Goal: Task Accomplishment & Management: Complete application form

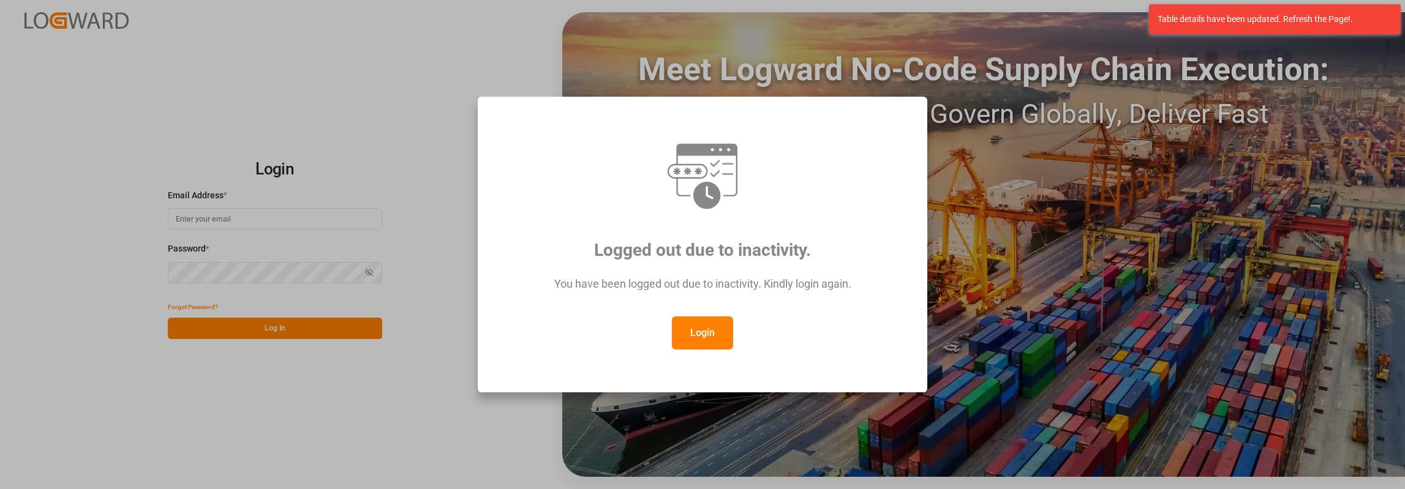
click at [688, 334] on button "Login" at bounding box center [702, 333] width 61 height 33
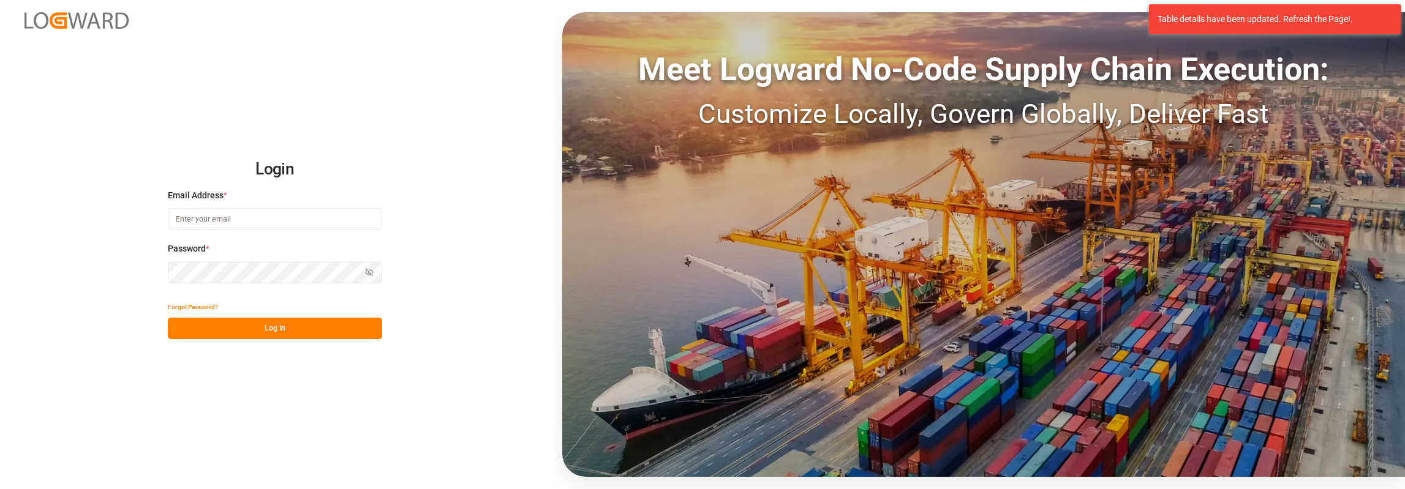
click at [300, 219] on input at bounding box center [275, 218] width 214 height 21
type input "[PERSON_NAME][EMAIL_ADDRESS][PERSON_NAME][DOMAIN_NAME]"
click at [303, 317] on div "Forgot Password?" at bounding box center [275, 306] width 214 height 21
click at [311, 328] on button "Log In" at bounding box center [275, 328] width 214 height 21
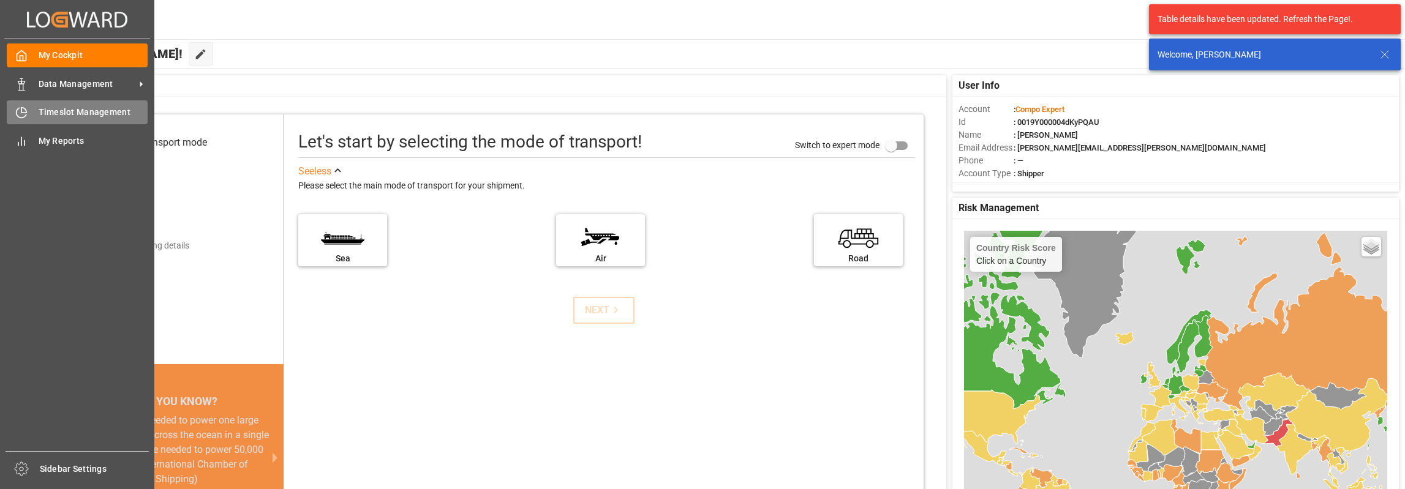
click at [19, 102] on div "Timeslot Management Timeslot Management" at bounding box center [77, 112] width 141 height 24
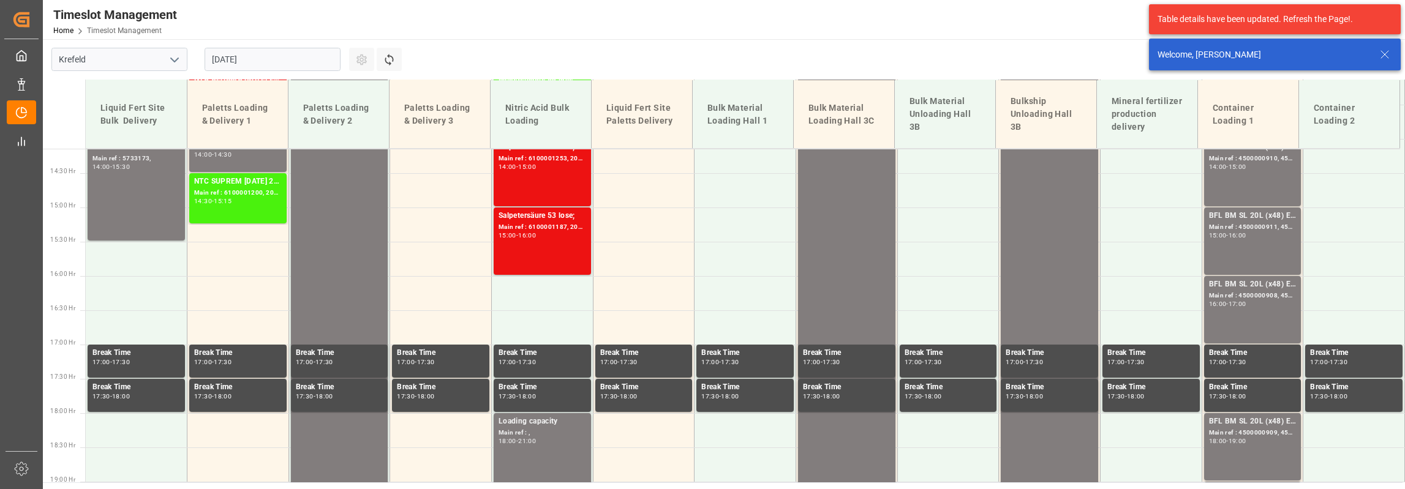
scroll to position [1046, 0]
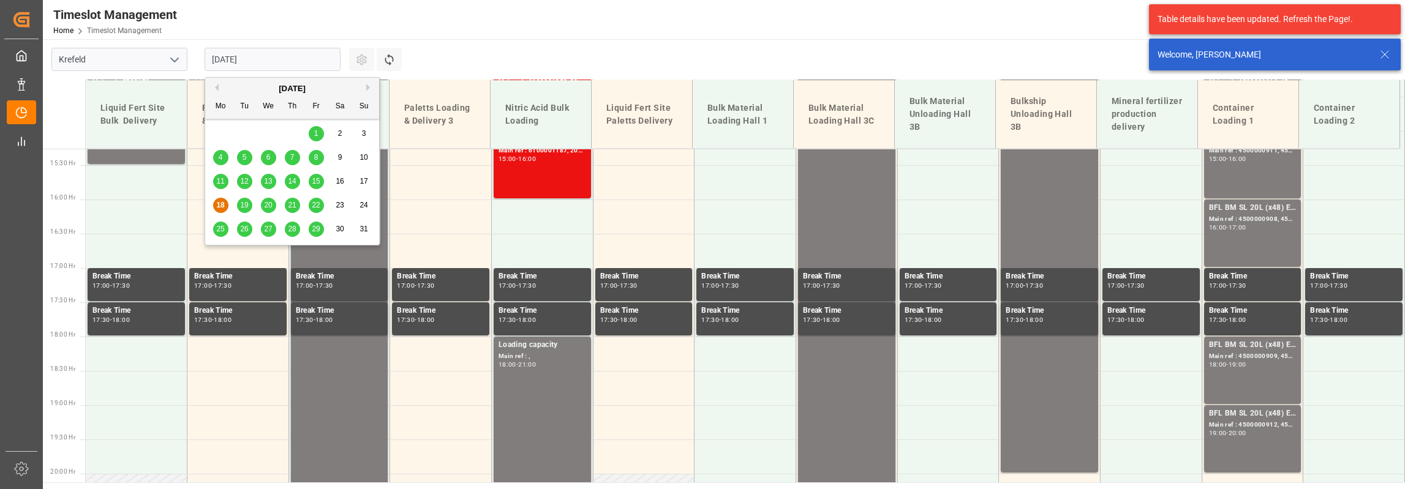
click at [274, 68] on input "[DATE]" at bounding box center [273, 59] width 136 height 23
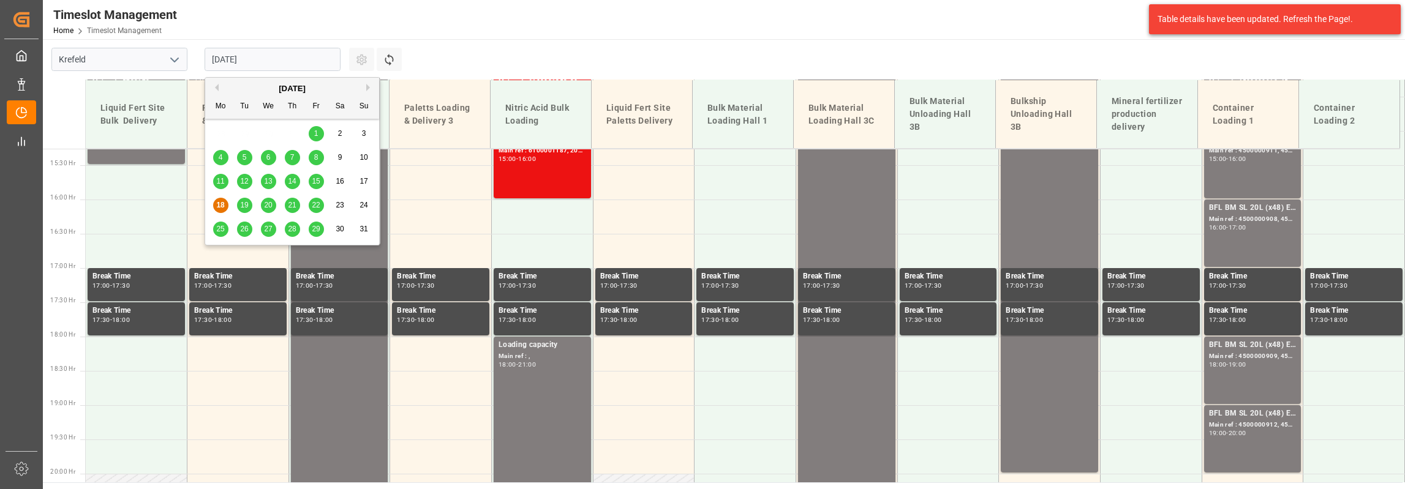
click at [266, 186] on div "13" at bounding box center [268, 182] width 15 height 15
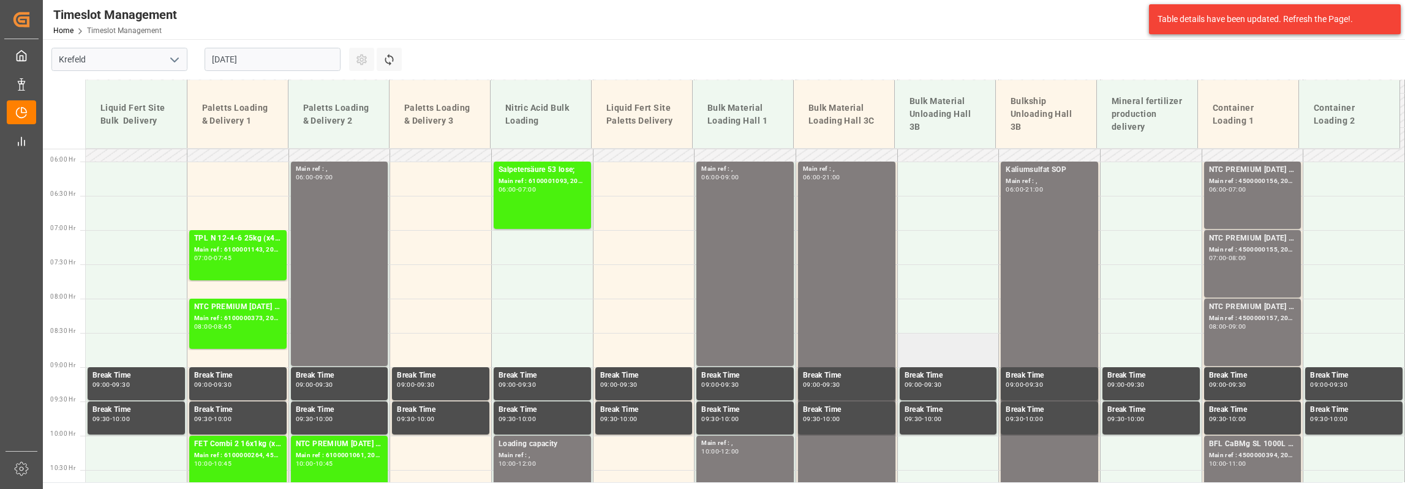
scroll to position [372, 0]
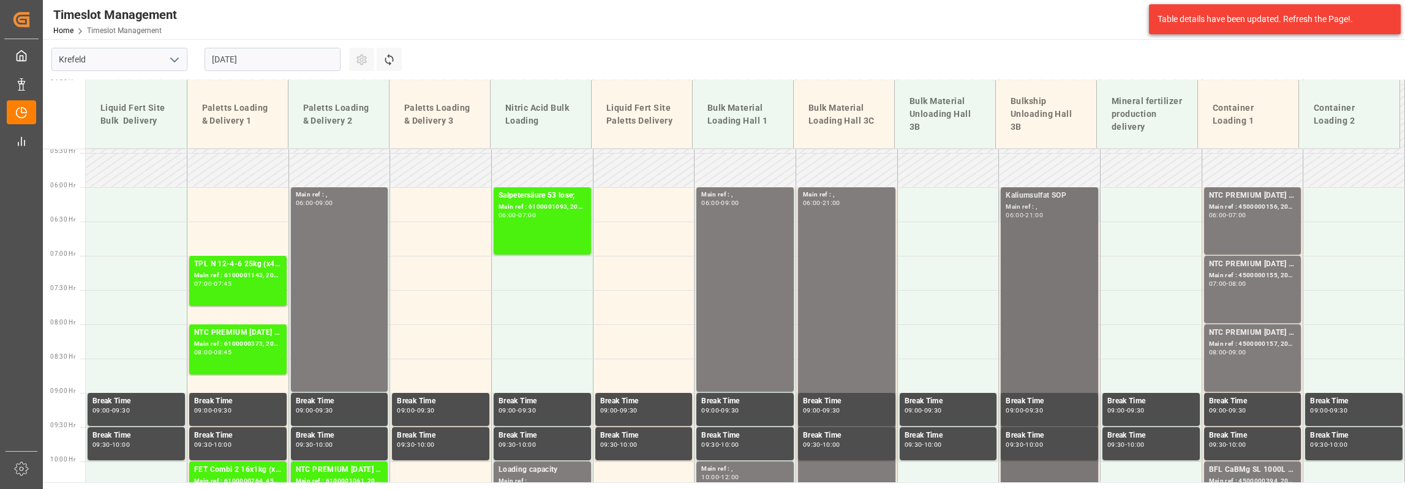
click at [261, 61] on input "[DATE]" at bounding box center [273, 59] width 136 height 23
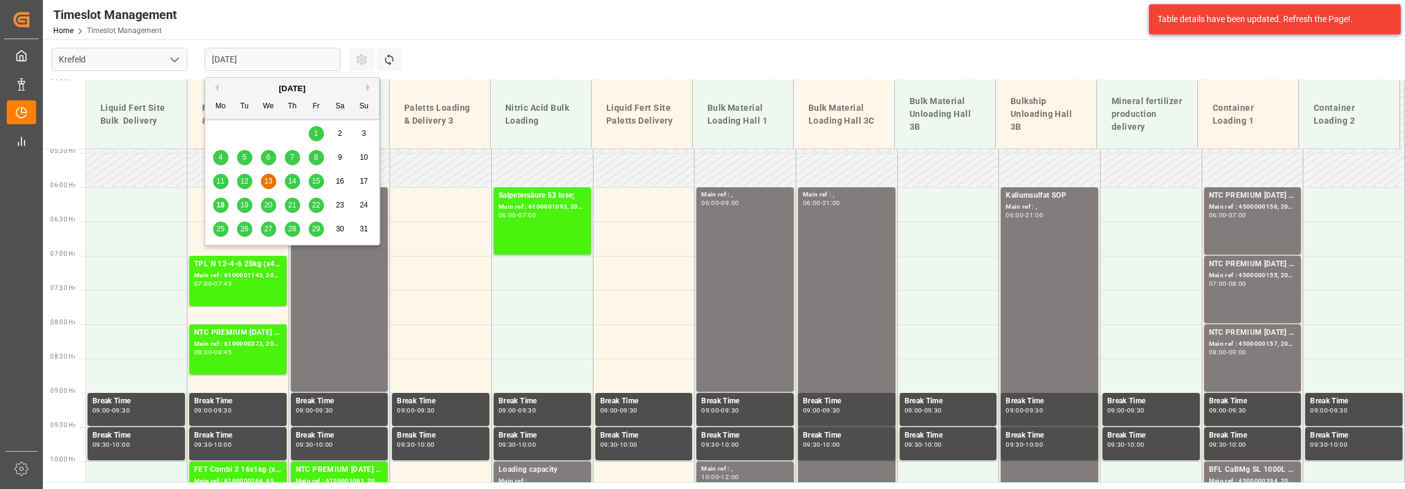
click at [219, 232] on span "25" at bounding box center [220, 229] width 8 height 9
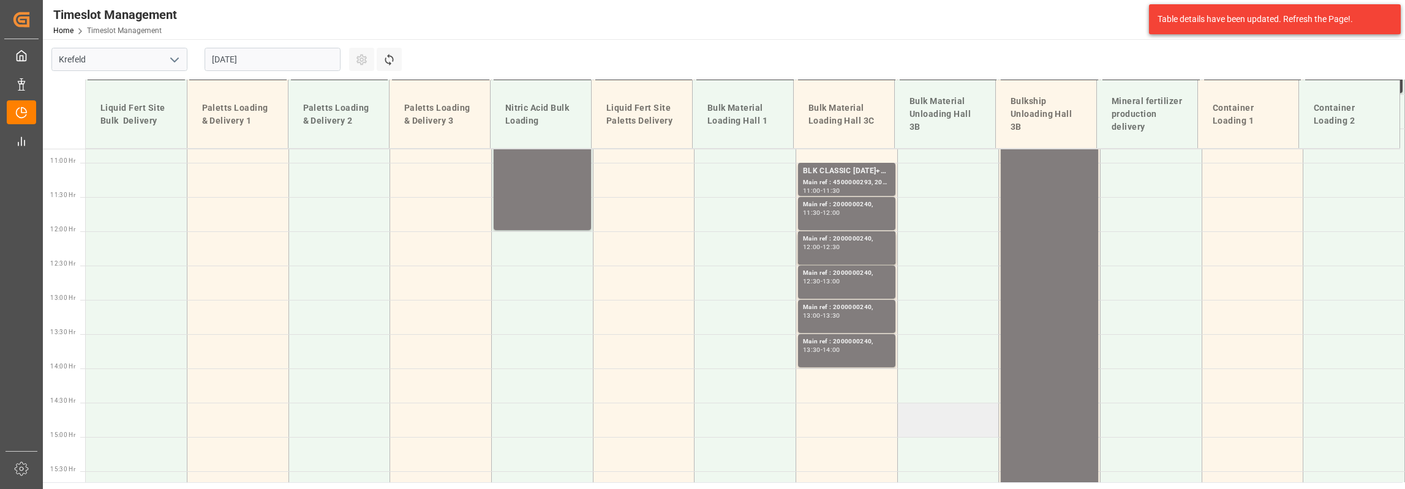
scroll to position [495, 0]
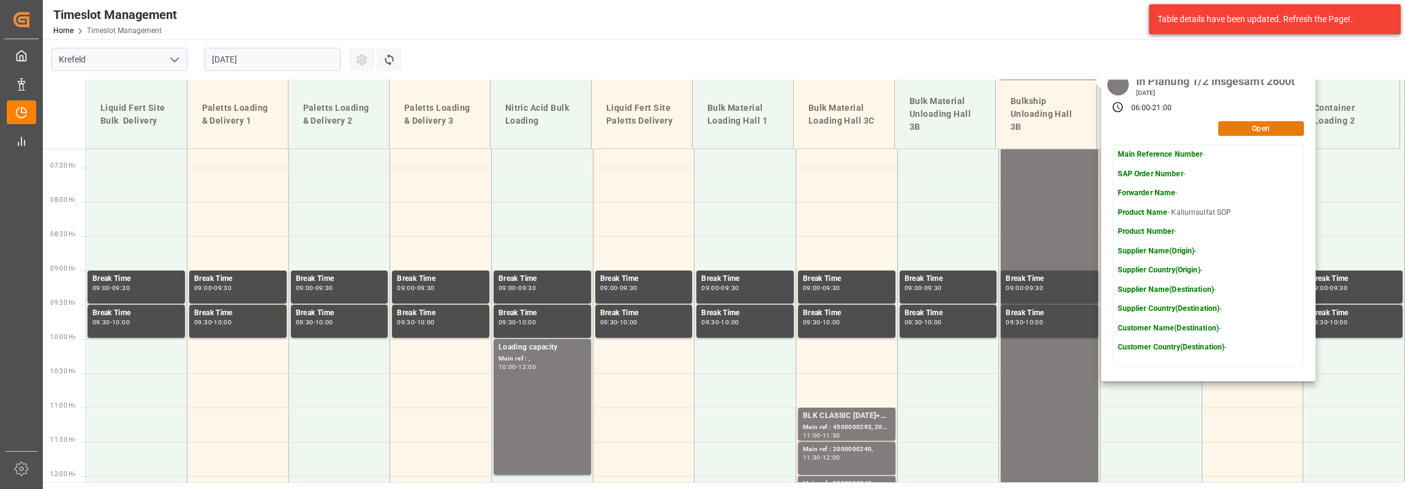
click at [1263, 121] on button "Open" at bounding box center [1261, 128] width 86 height 15
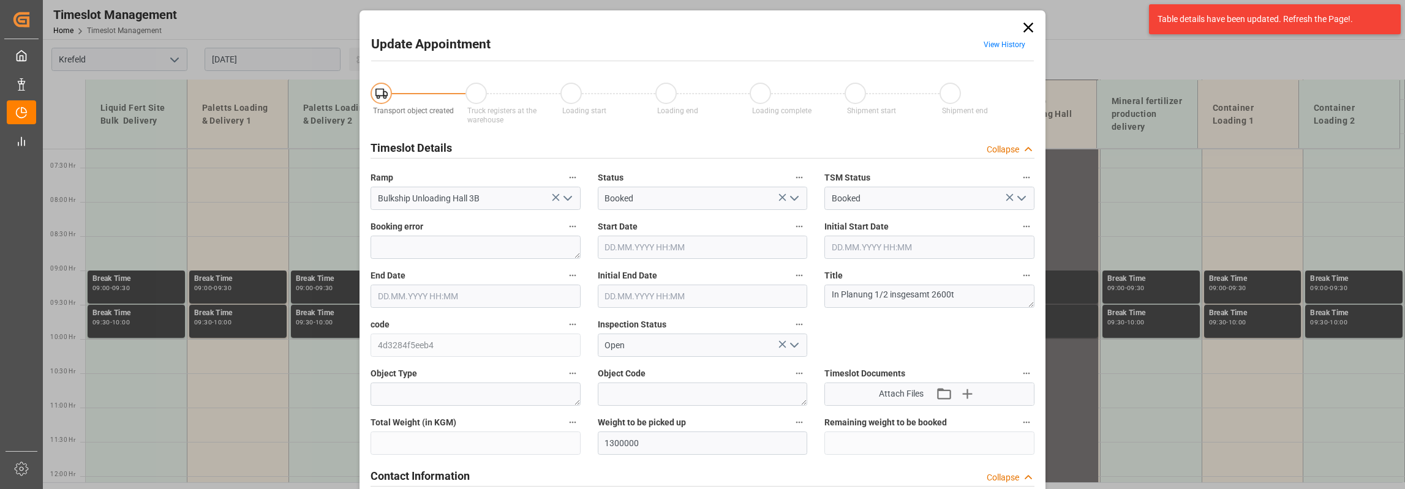
type input "1300000"
type input "[DATE] 06:00"
type input "[DATE] 21:00"
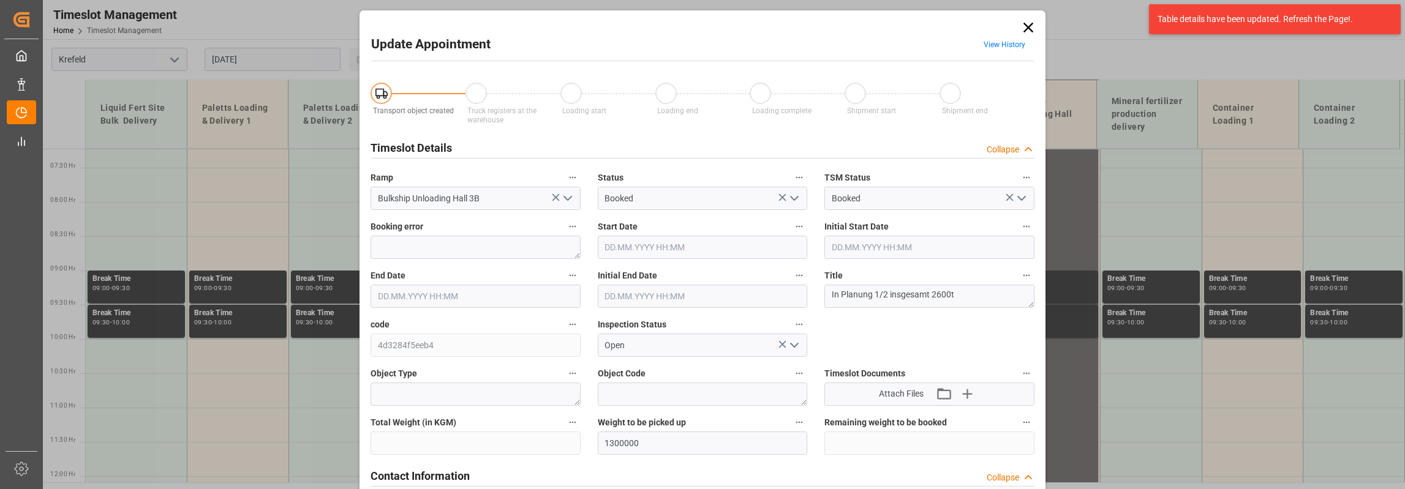
type input "[DATE] 12:09"
click at [879, 308] on div "Title In Planung 1/2 insgesamt 2600t" at bounding box center [929, 287] width 227 height 49
drag, startPoint x: 827, startPoint y: 297, endPoint x: 883, endPoint y: 299, distance: 56.4
click at [883, 299] on textarea "In Planung 1/2 insgesamt 2600t" at bounding box center [929, 296] width 210 height 23
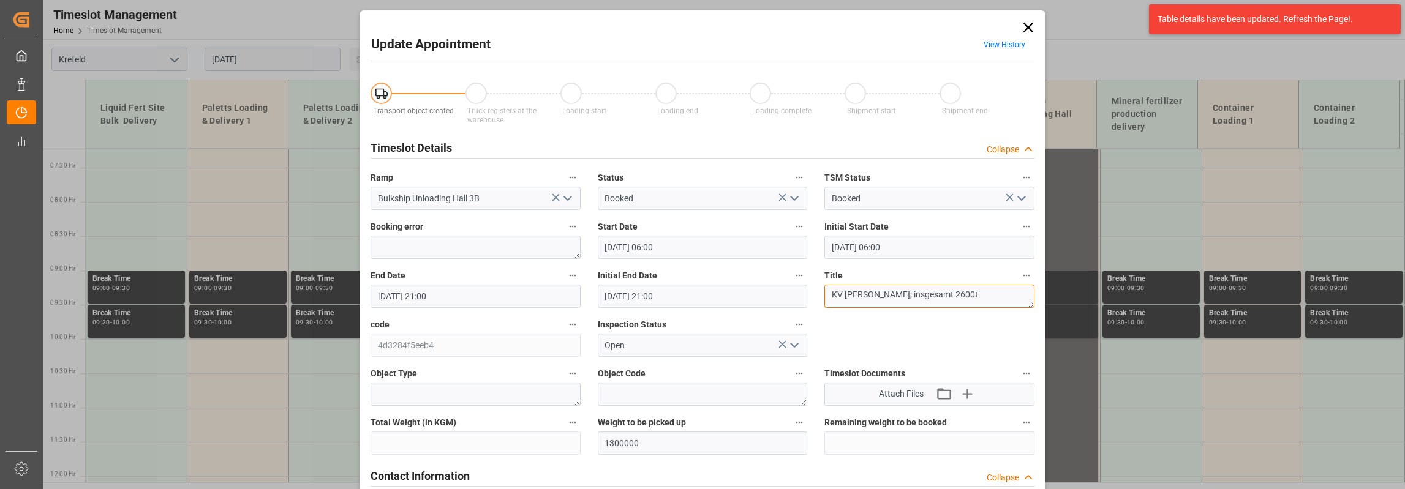
type textarea "KV [PERSON_NAME]; insgesamt 2600t"
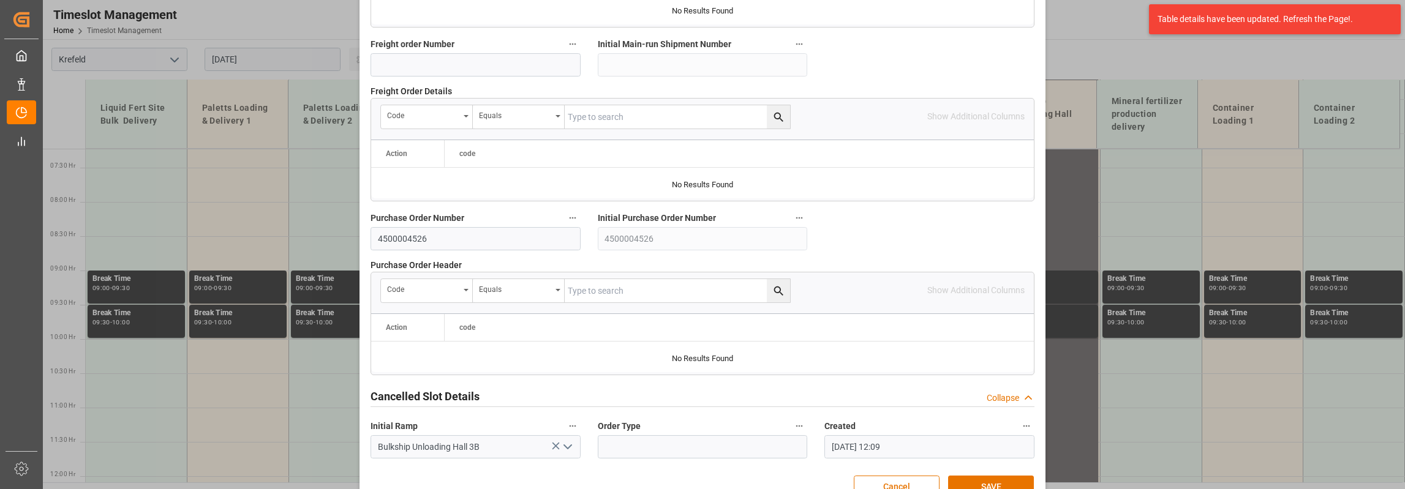
scroll to position [1207, 0]
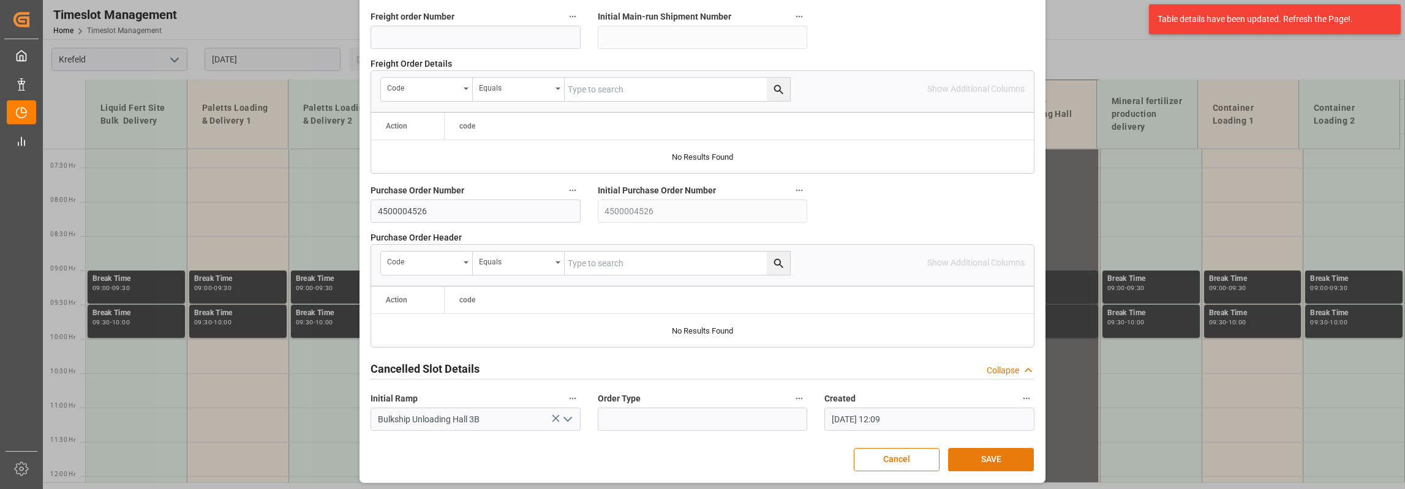
click at [991, 457] on button "SAVE" at bounding box center [991, 459] width 86 height 23
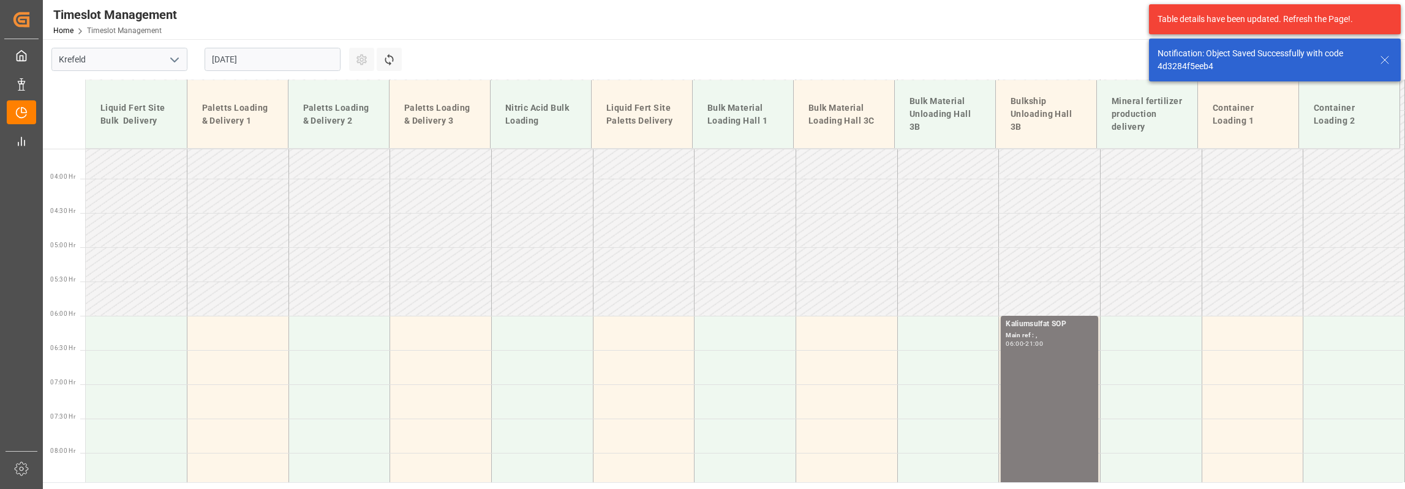
scroll to position [360, 0]
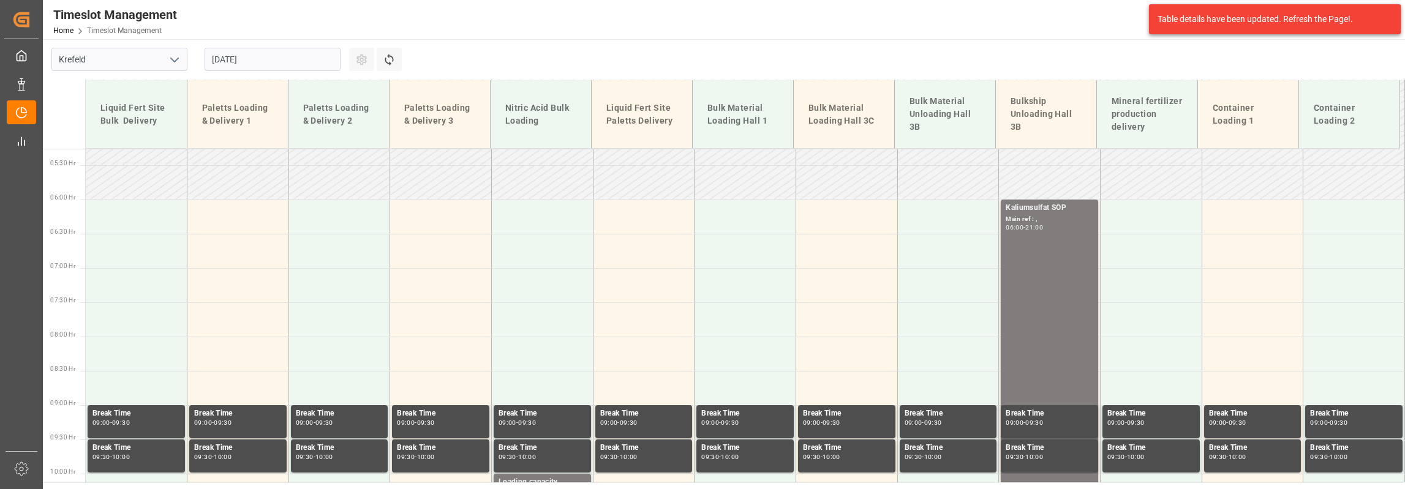
click at [230, 58] on input "[DATE]" at bounding box center [273, 59] width 136 height 23
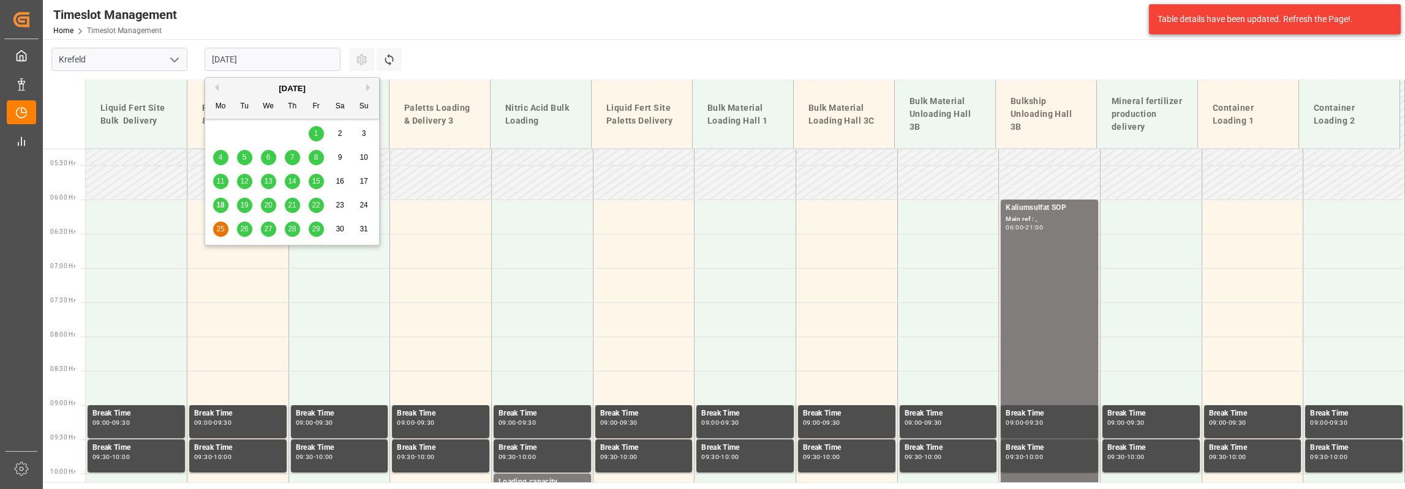
click at [241, 236] on div "26" at bounding box center [244, 229] width 15 height 15
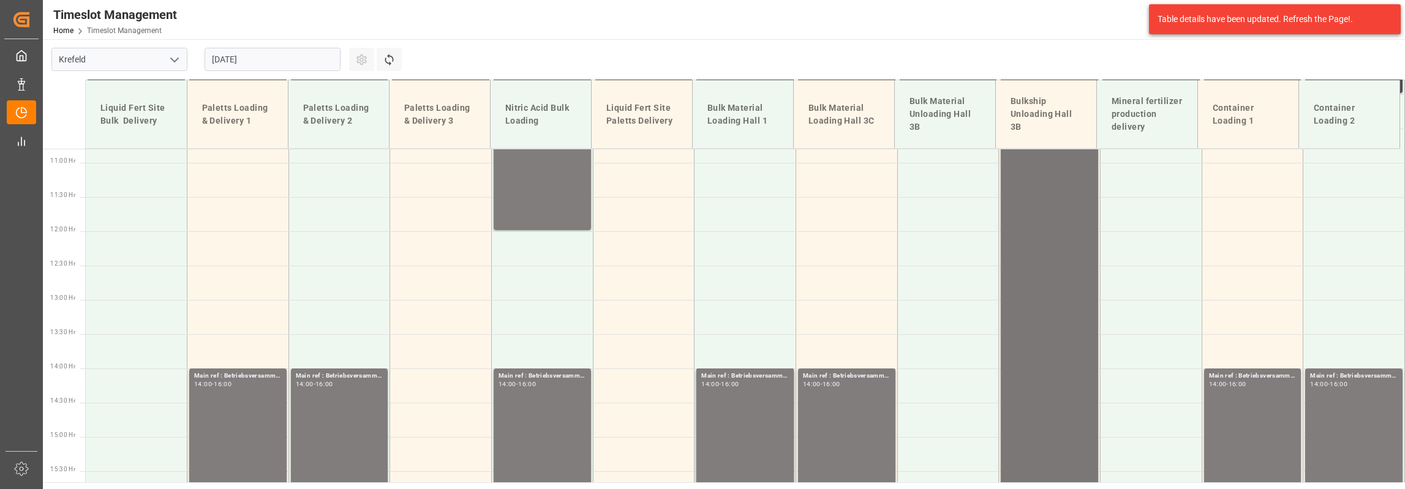
scroll to position [495, 0]
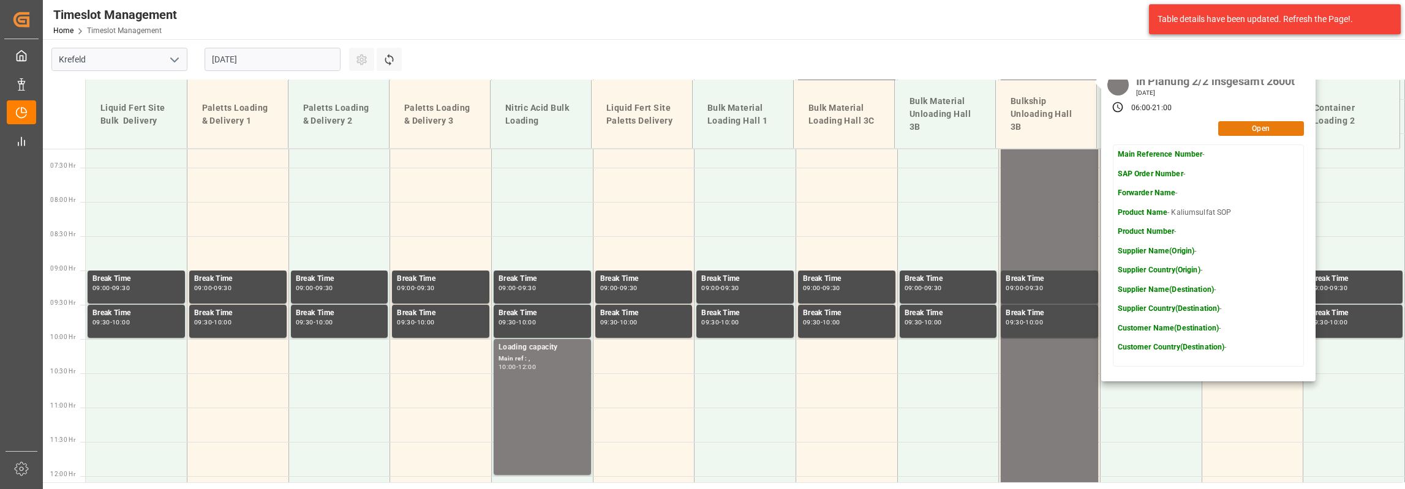
click at [1247, 132] on button "Open" at bounding box center [1261, 128] width 86 height 15
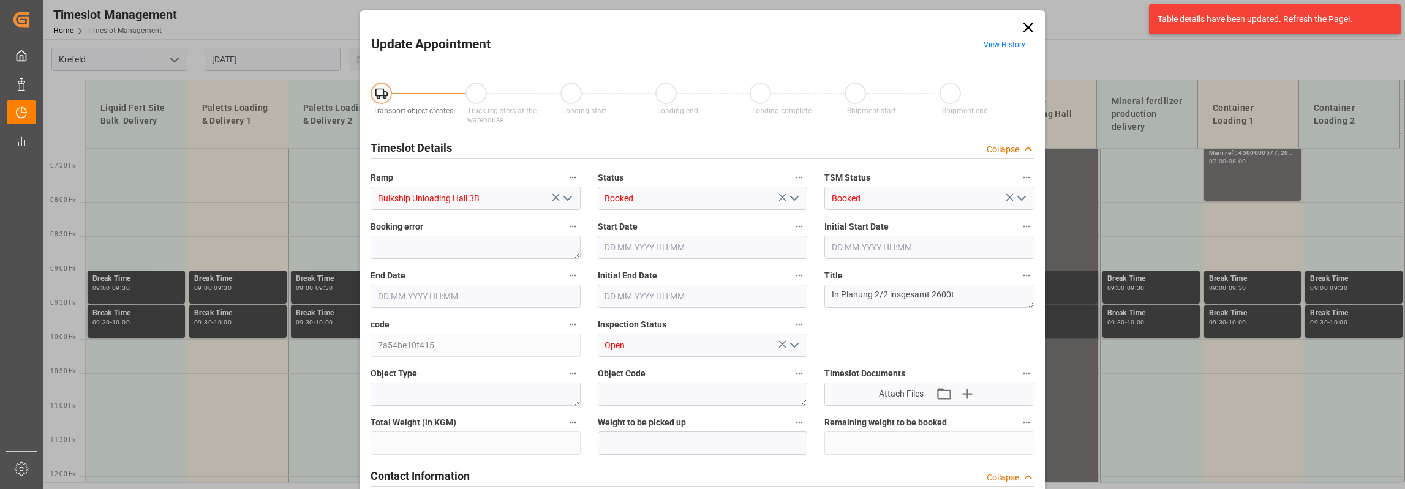
type input "1300000"
type input "[DATE] 06:00"
type input "[DATE] 21:00"
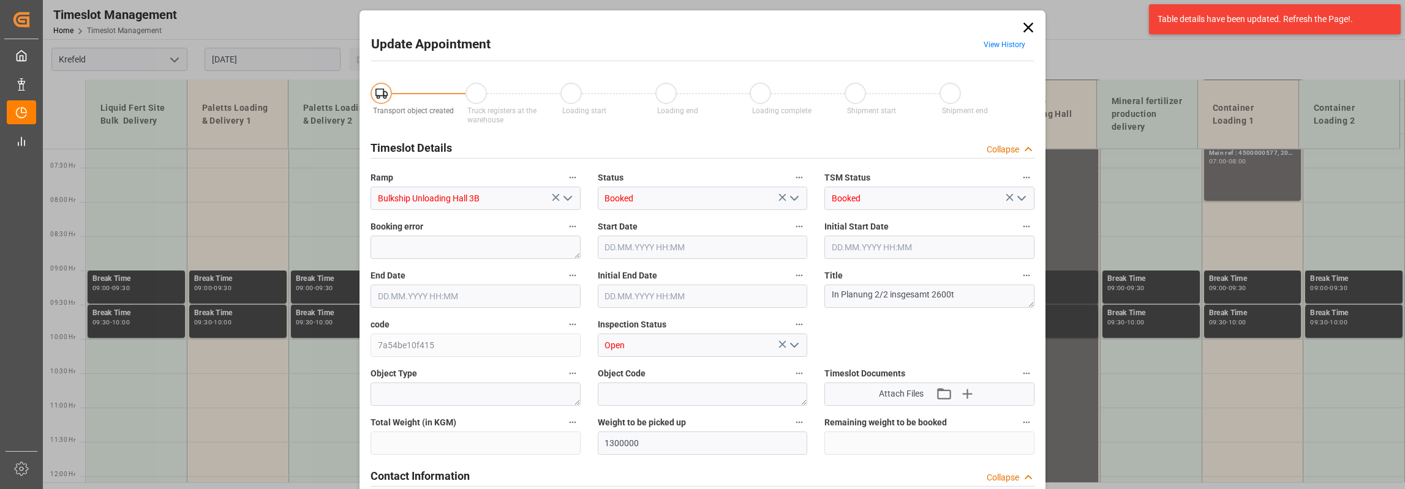
type input "[DATE] 12:11"
drag, startPoint x: 827, startPoint y: 296, endPoint x: 884, endPoint y: 302, distance: 57.9
click at [884, 302] on textarea "In Planung 2/2 insgesamt 2600t" at bounding box center [929, 296] width 210 height 23
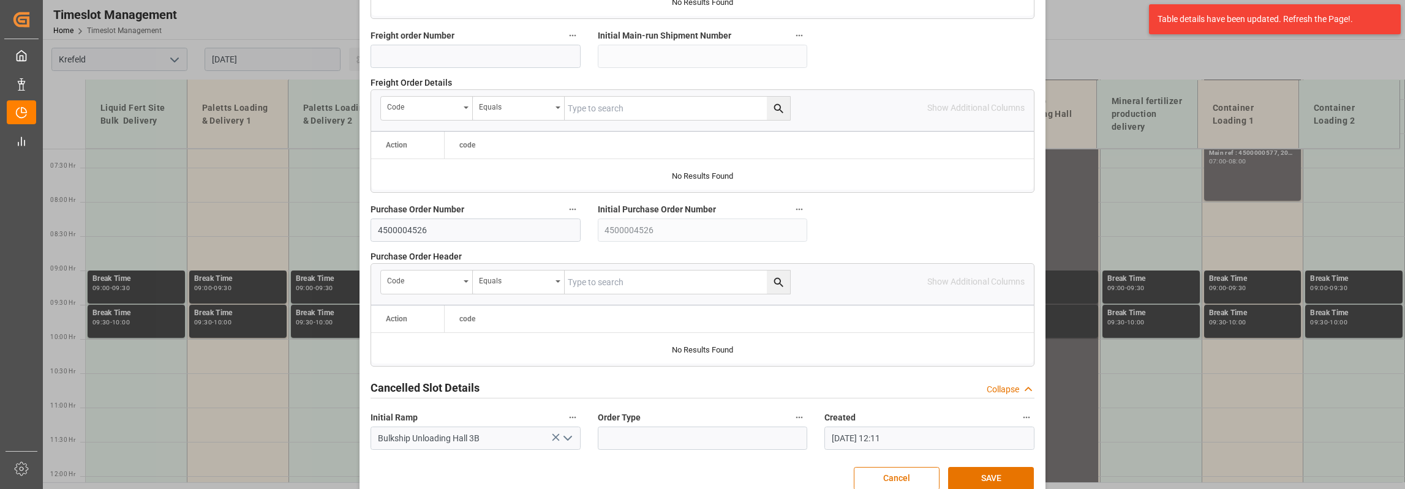
scroll to position [1207, 0]
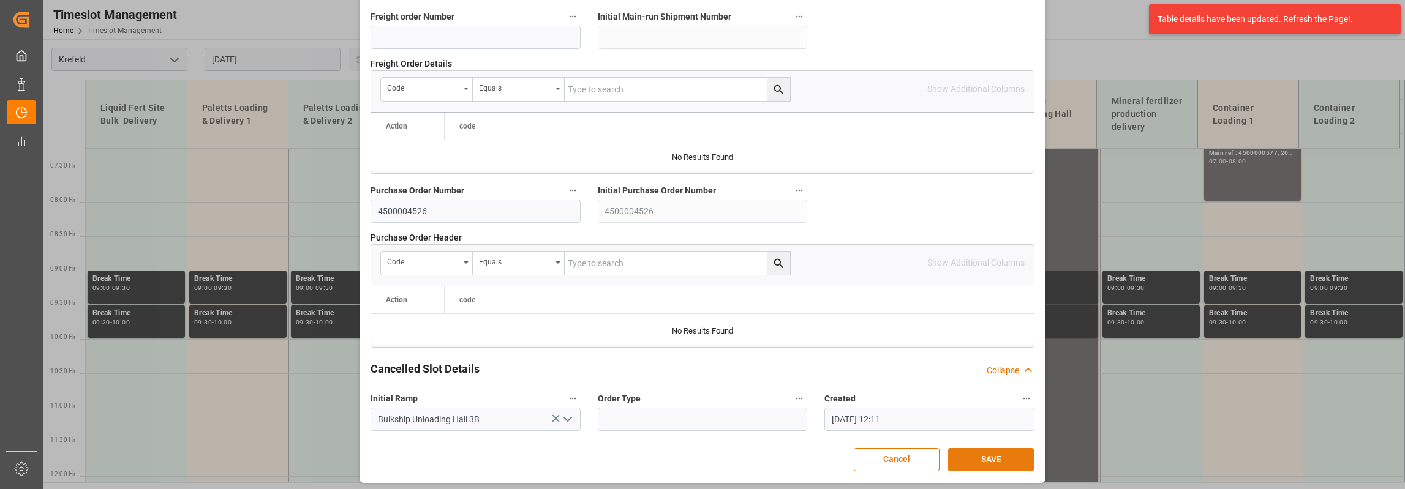
type textarea "KV [PERSON_NAME]; insgesamt 2600t"
click at [999, 457] on button "SAVE" at bounding box center [991, 459] width 86 height 23
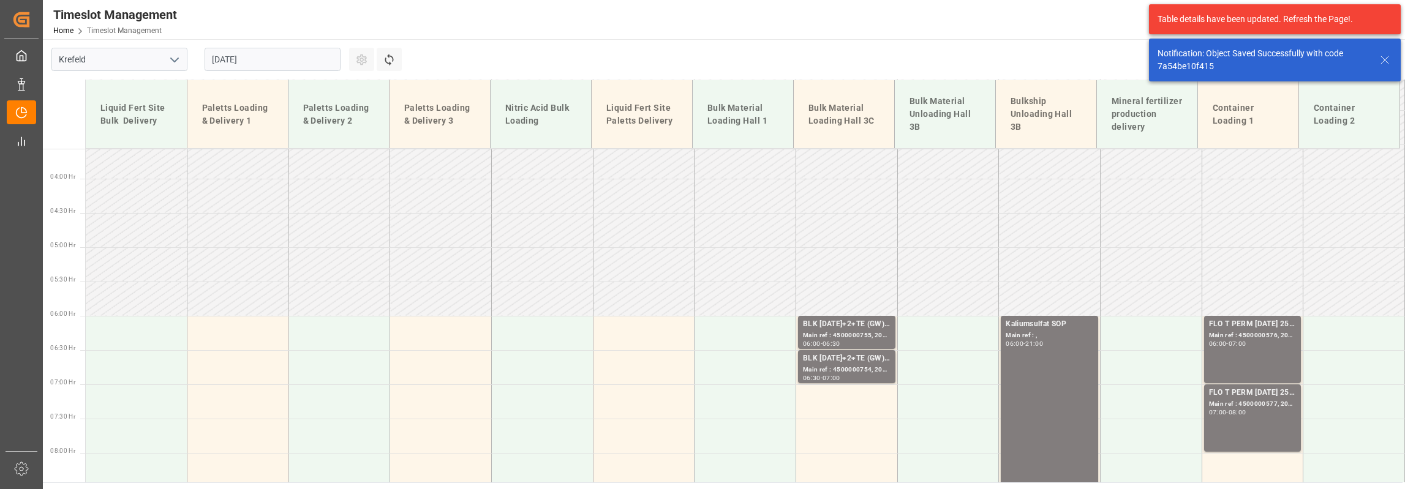
scroll to position [360, 0]
